Goal: Communication & Community: Answer question/provide support

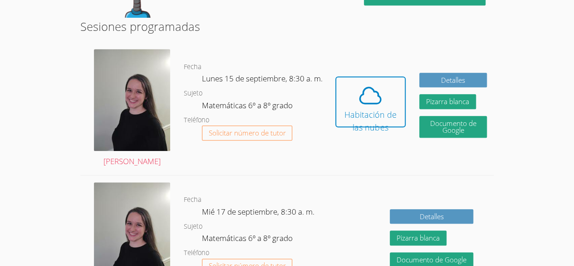
scroll to position [233, 0]
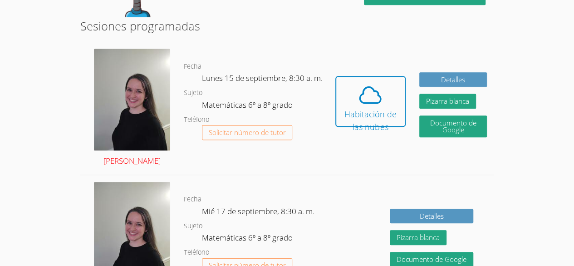
click at [138, 115] on img at bounding box center [132, 100] width 76 height 102
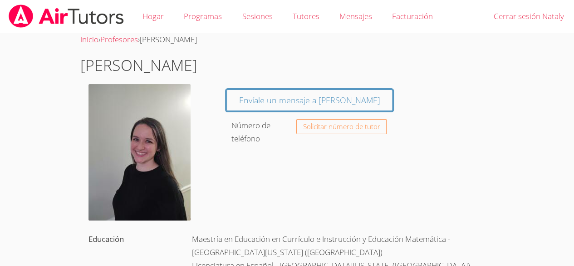
click at [135, 155] on img at bounding box center [140, 152] width 102 height 136
drag, startPoint x: 135, startPoint y: 155, endPoint x: 132, endPoint y: 163, distance: 8.5
click at [132, 163] on img at bounding box center [140, 152] width 102 height 136
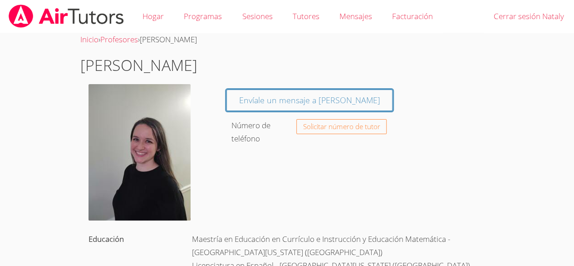
click at [132, 163] on img at bounding box center [140, 152] width 102 height 136
click at [131, 164] on img at bounding box center [140, 152] width 102 height 136
click at [129, 173] on img at bounding box center [140, 152] width 102 height 136
drag, startPoint x: 129, startPoint y: 173, endPoint x: 125, endPoint y: 176, distance: 4.9
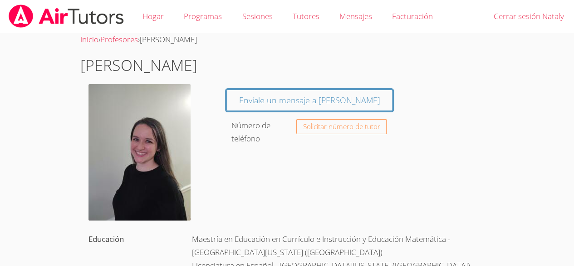
click at [125, 176] on img at bounding box center [140, 152] width 102 height 136
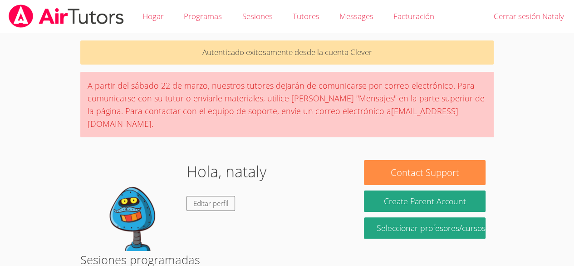
scroll to position [233, 0]
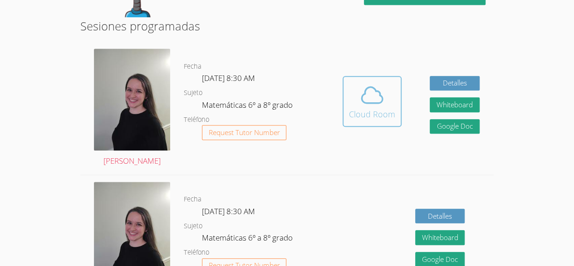
click at [365, 108] on div "Cloud Room" at bounding box center [372, 114] width 46 height 13
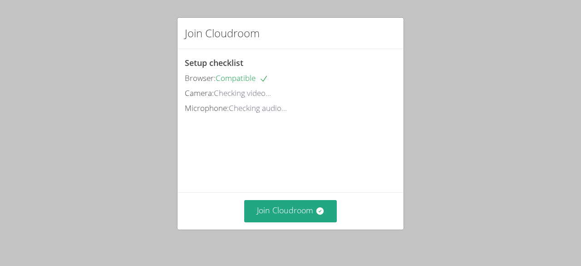
click at [468, 167] on div "Join Cloudroom Setup checklist Browser: Compatible Camera: Checking video... Mi…" at bounding box center [290, 133] width 581 height 266
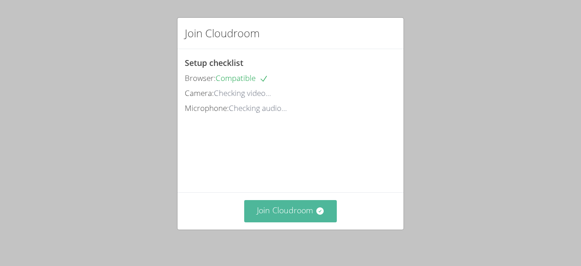
click at [306, 212] on button "Join Cloudroom" at bounding box center [290, 211] width 93 height 22
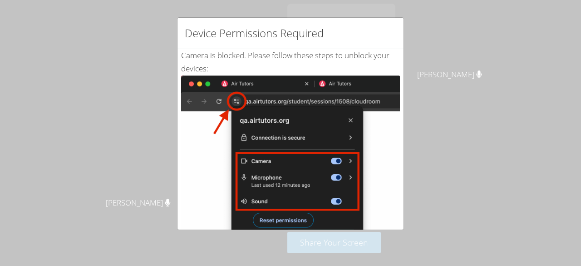
click at [420, 84] on div "Device Permissions Required Camera is blocked . Please follow these steps to un…" at bounding box center [290, 133] width 581 height 266
click at [413, 168] on div "Device Permissions Required Camera is blocked . Please follow these steps to un…" at bounding box center [290, 133] width 581 height 266
click at [436, 157] on div "Device Permissions Required Camera is blocked . Please follow these steps to un…" at bounding box center [290, 133] width 581 height 266
click at [446, 153] on div "Device Permissions Required Camera is blocked . Please follow these steps to un…" at bounding box center [290, 133] width 581 height 266
click at [444, 156] on div "Device Permissions Required Camera is blocked . Please follow these steps to un…" at bounding box center [290, 133] width 581 height 266
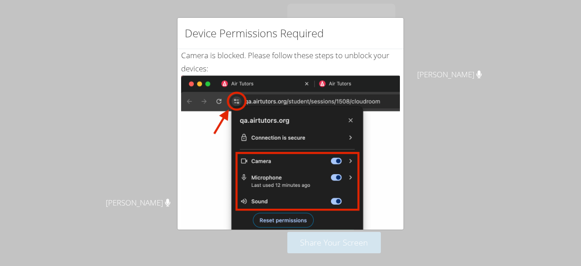
click at [459, 158] on div "Device Permissions Required Camera is blocked . Please follow these steps to un…" at bounding box center [290, 133] width 581 height 266
click at [466, 160] on div "Device Permissions Required Camera is blocked . Please follow these steps to un…" at bounding box center [290, 133] width 581 height 266
click at [155, 154] on div "Device Permissions Required Camera is blocked . Please follow these steps to un…" at bounding box center [290, 133] width 581 height 266
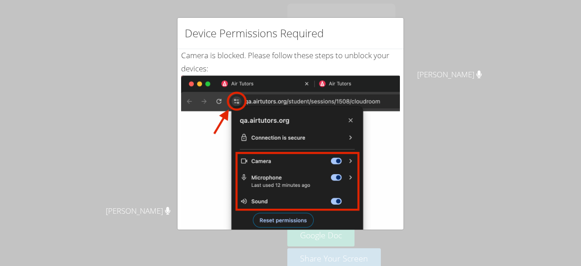
click at [113, 150] on div "Device Permissions Required Camera is blocked . Please follow these steps to un…" at bounding box center [290, 133] width 581 height 266
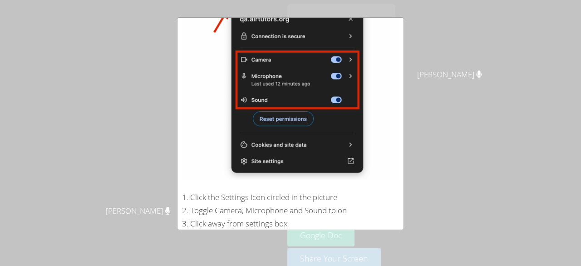
scroll to position [191, 0]
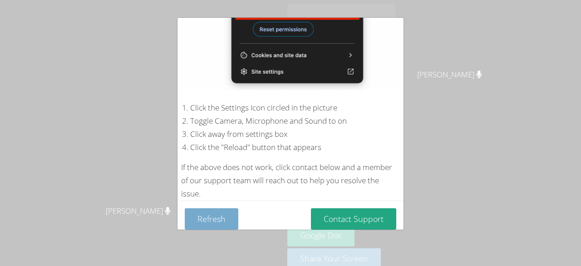
click at [209, 208] on button "Refresh" at bounding box center [212, 218] width 54 height 21
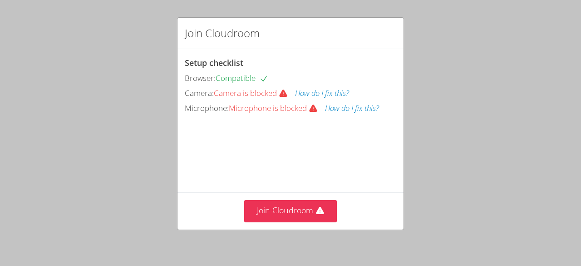
click at [267, 141] on video at bounding box center [253, 156] width 136 height 68
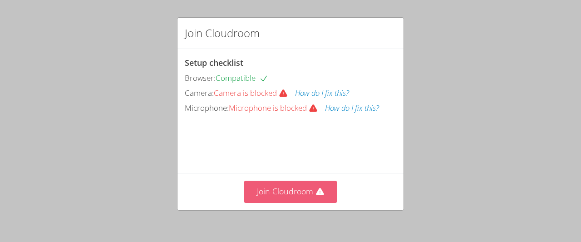
click at [271, 195] on button "Join Cloudroom" at bounding box center [290, 192] width 93 height 22
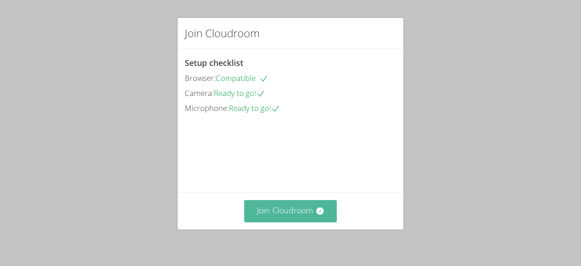
click at [276, 206] on button "Join Cloudroom" at bounding box center [290, 211] width 93 height 22
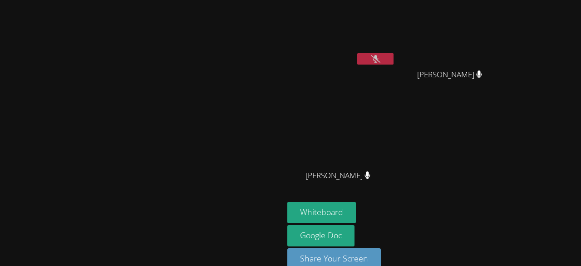
click at [395, 69] on div "Nataly Mis Ticuru" at bounding box center [341, 52] width 108 height 97
click at [394, 59] on button at bounding box center [375, 58] width 36 height 11
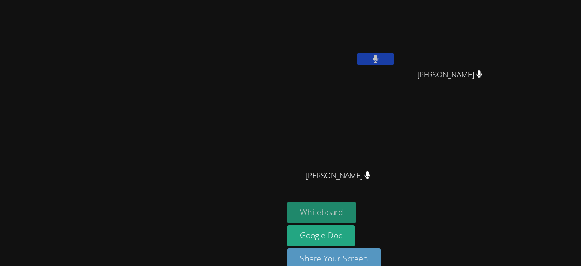
click at [356, 208] on button "Whiteboard" at bounding box center [321, 212] width 69 height 21
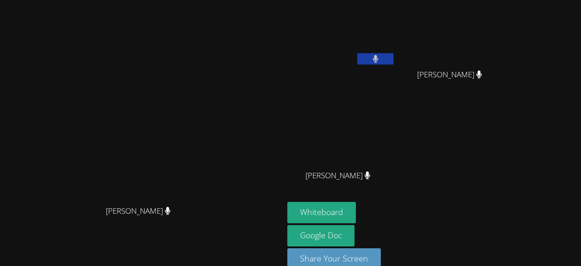
click at [394, 61] on button at bounding box center [375, 58] width 36 height 11
